Goal: Transaction & Acquisition: Purchase product/service

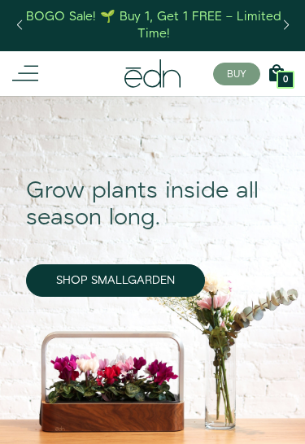
click at [23, 81] on icon at bounding box center [25, 73] width 26 height 26
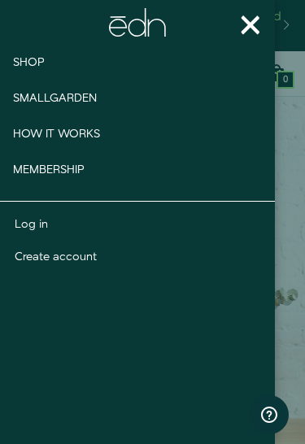
click at [32, 90] on span "Smallgarden" at bounding box center [55, 98] width 84 height 16
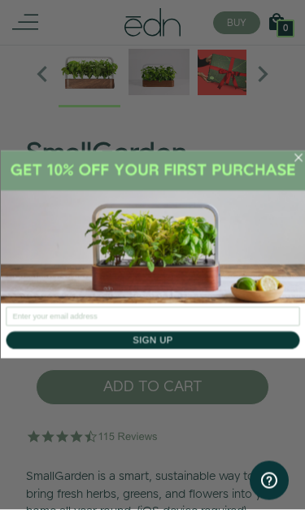
scroll to position [281, 0]
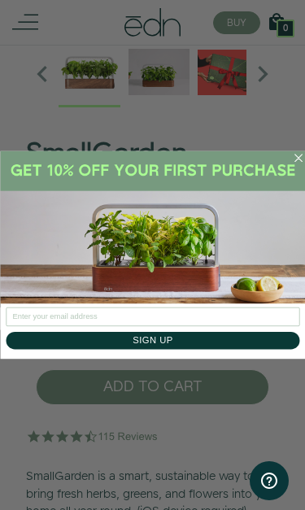
click at [300, 155] on circle "Close dialog" at bounding box center [298, 158] width 16 height 16
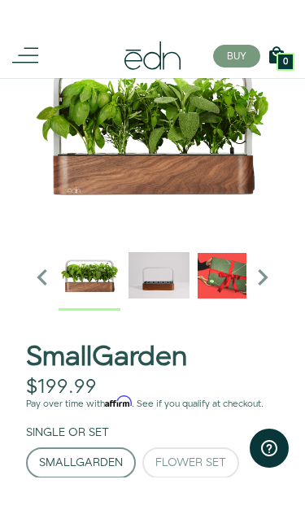
scroll to position [126, 0]
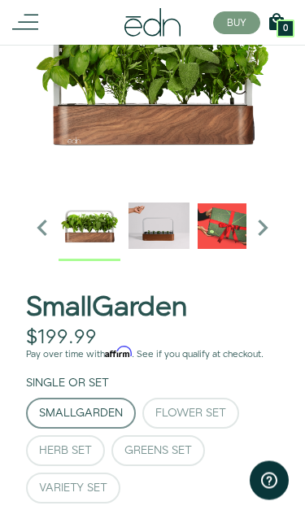
click at [217, 409] on div "Flower Set" at bounding box center [190, 414] width 71 height 11
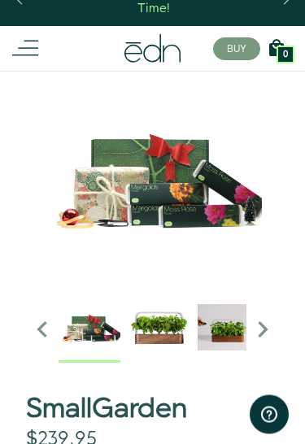
scroll to position [0, 0]
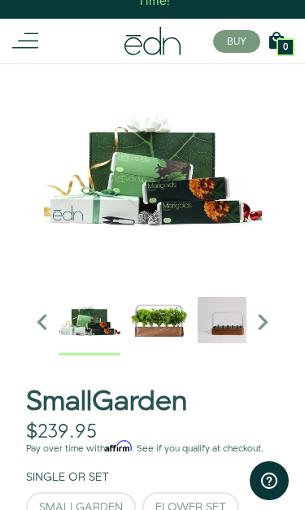
click at [30, 38] on icon at bounding box center [25, 41] width 26 height 26
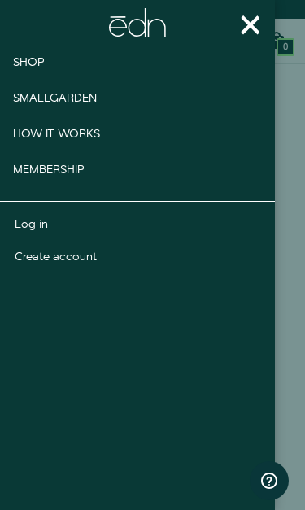
click at [20, 58] on span "Shop" at bounding box center [29, 63] width 32 height 16
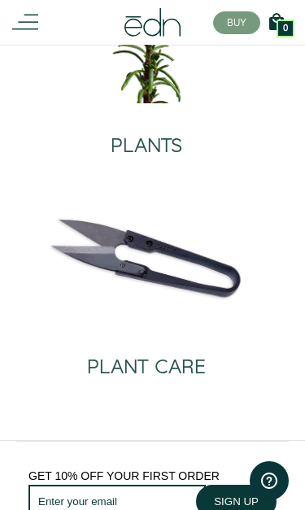
scroll to position [447, 0]
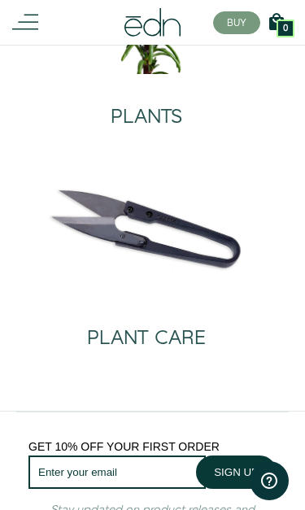
click at [120, 286] on img at bounding box center [146, 218] width 240 height 154
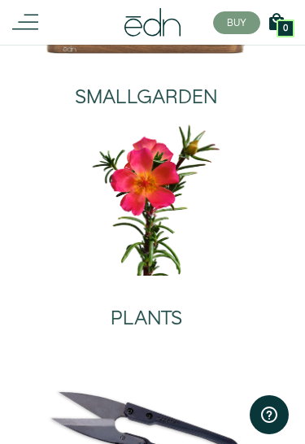
scroll to position [238, 0]
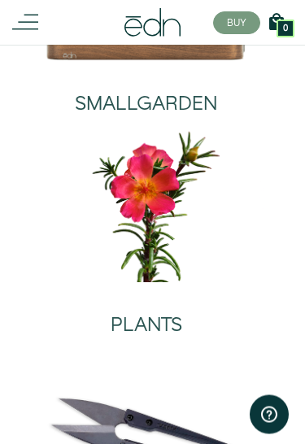
click at [147, 277] on img at bounding box center [146, 206] width 240 height 154
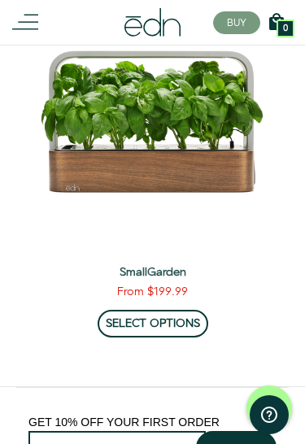
scroll to position [743, 0]
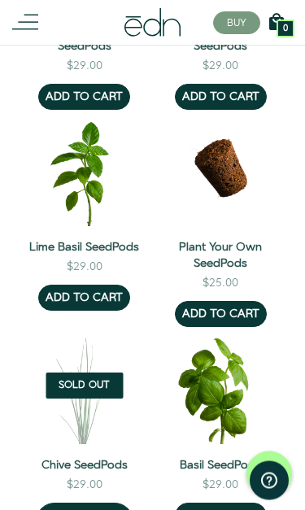
scroll to position [1998, 0]
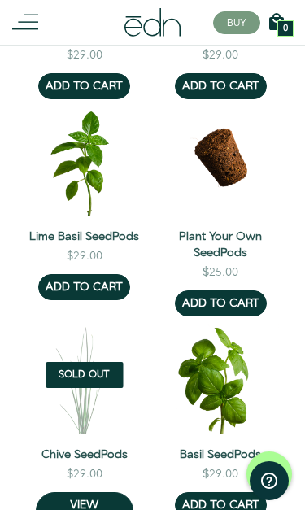
click at [238, 229] on link "Plant Your Own SeedPods" at bounding box center [221, 245] width 117 height 33
